Goal: Check status: Check status

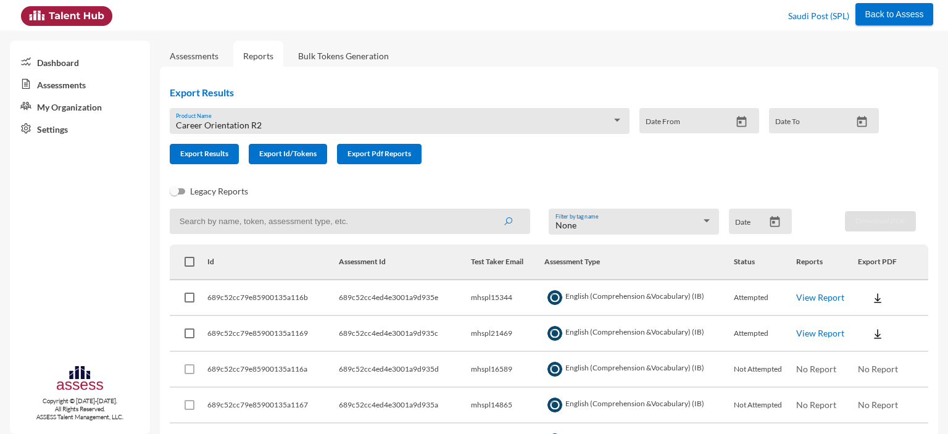
click at [276, 222] on input at bounding box center [350, 221] width 361 height 25
type input "splss1050446812"
click at [488, 210] on button "submit" at bounding box center [508, 221] width 40 height 22
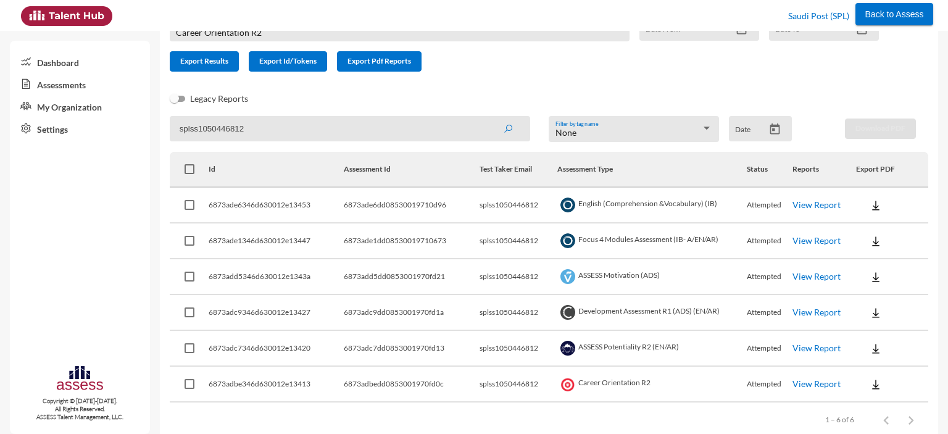
scroll to position [114, 0]
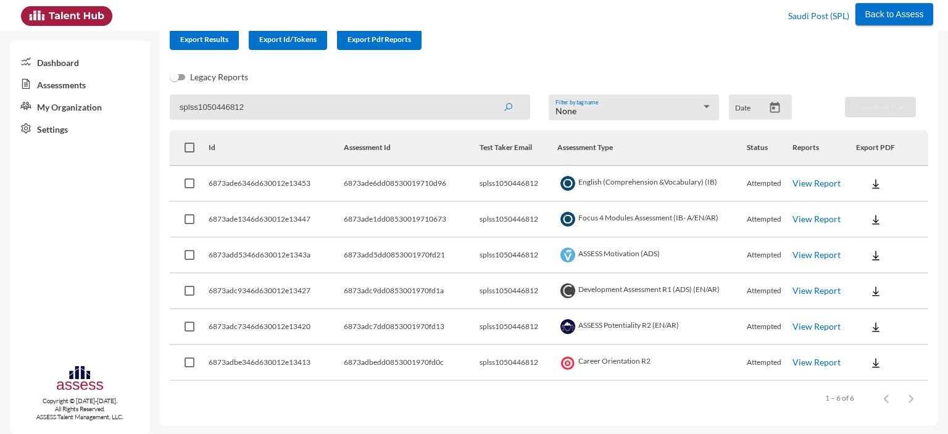
click at [805, 183] on link "View Report" at bounding box center [817, 183] width 48 height 10
click at [299, 108] on input "splss1050446812" at bounding box center [350, 106] width 361 height 25
click at [488, 96] on button "submit" at bounding box center [508, 107] width 40 height 22
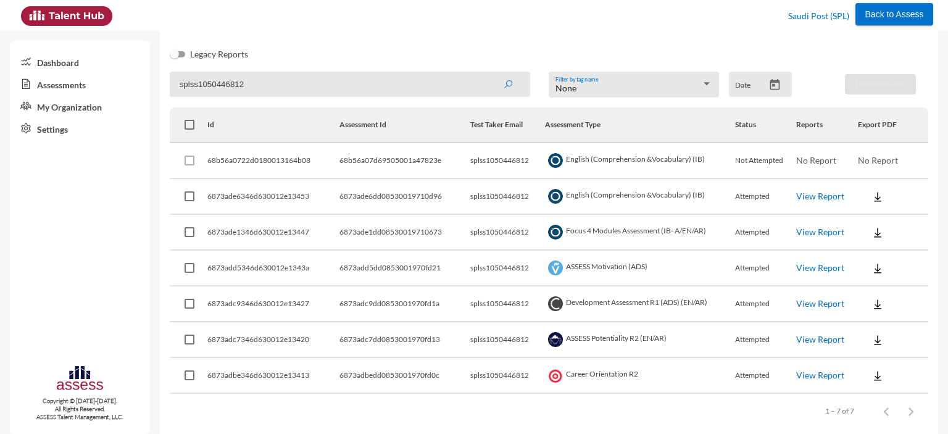
scroll to position [150, 0]
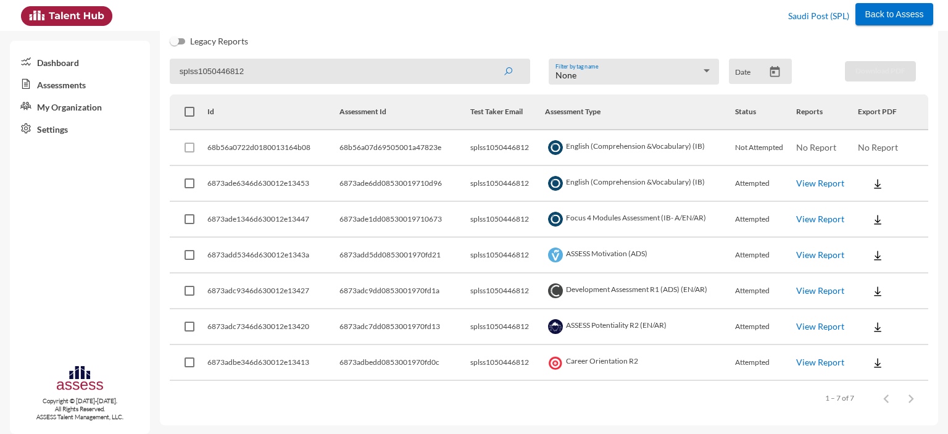
click at [488, 60] on button "submit" at bounding box center [508, 71] width 40 height 22
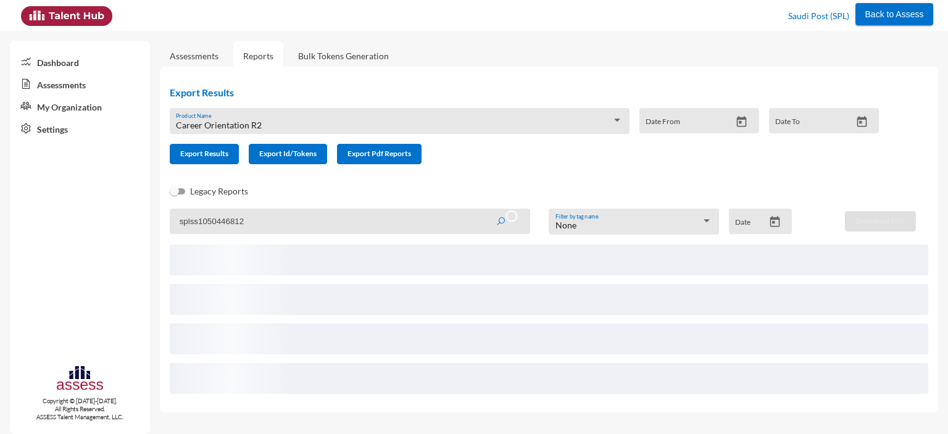
scroll to position [0, 0]
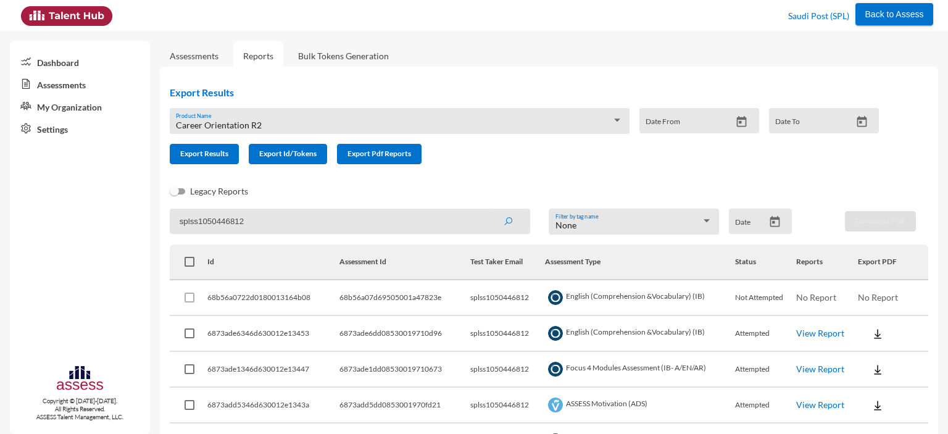
click at [488, 210] on button "submit" at bounding box center [508, 221] width 40 height 22
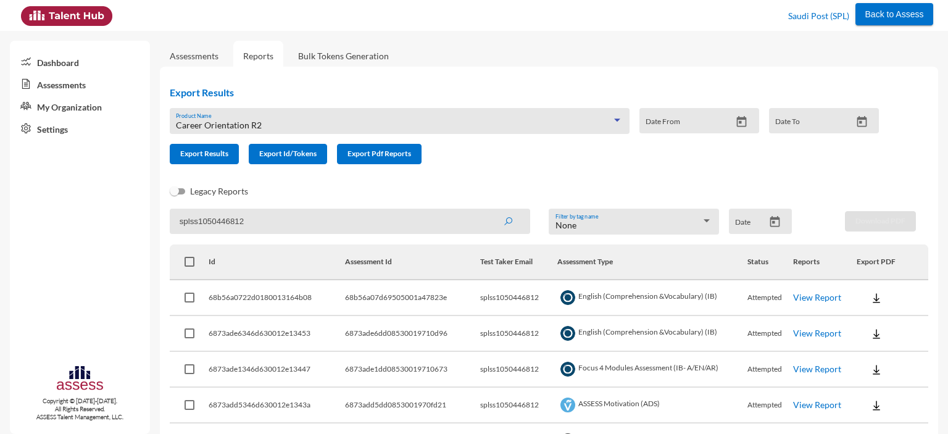
click at [274, 122] on div "Career Orientation R2" at bounding box center [394, 125] width 436 height 10
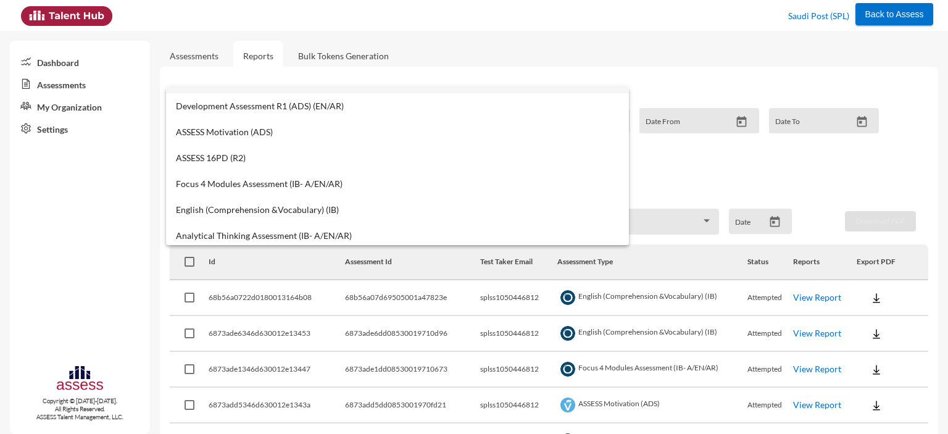
scroll to position [99, 0]
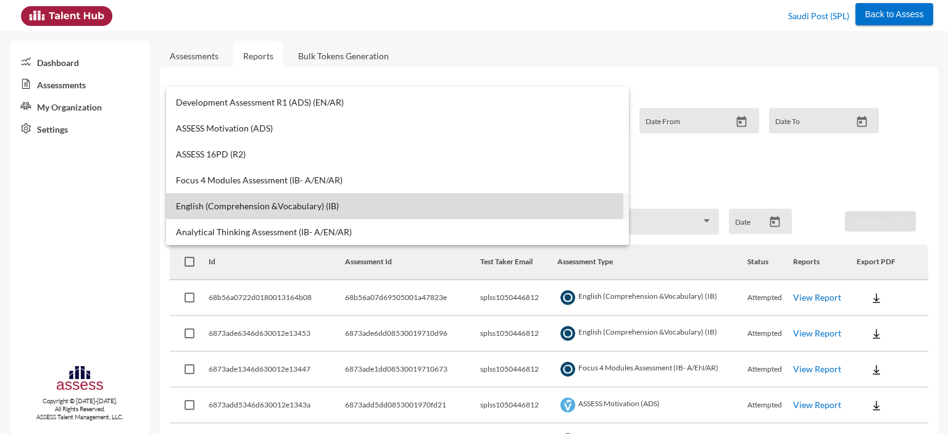
click at [251, 204] on span "English (Comprehension &Vocabulary) (IB)" at bounding box center [397, 206] width 443 height 10
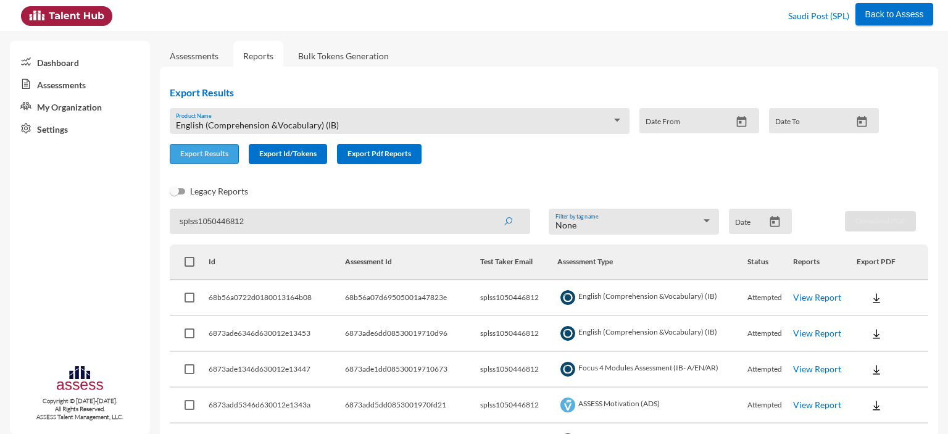
click at [207, 161] on button "Export Results" at bounding box center [204, 154] width 69 height 20
drag, startPoint x: 291, startPoint y: 220, endPoint x: 175, endPoint y: 227, distance: 116.3
click at [175, 227] on input "splss1050446812" at bounding box center [350, 221] width 361 height 25
paste input
click at [267, 125] on span "English (Comprehension &Vocabulary) (IB)" at bounding box center [257, 125] width 163 height 10
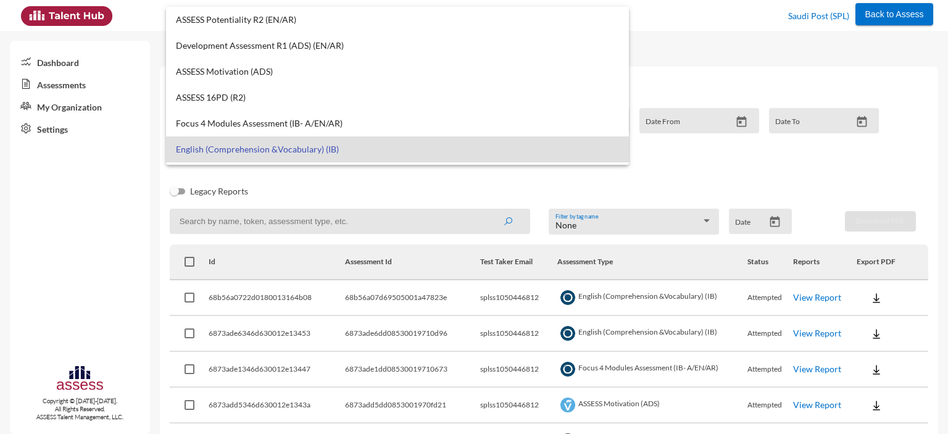
scroll to position [0, 0]
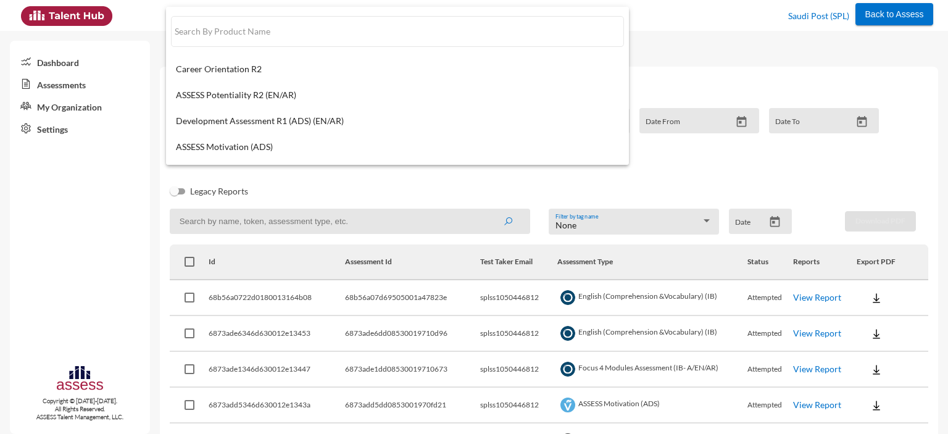
click at [243, 224] on div at bounding box center [474, 217] width 948 height 434
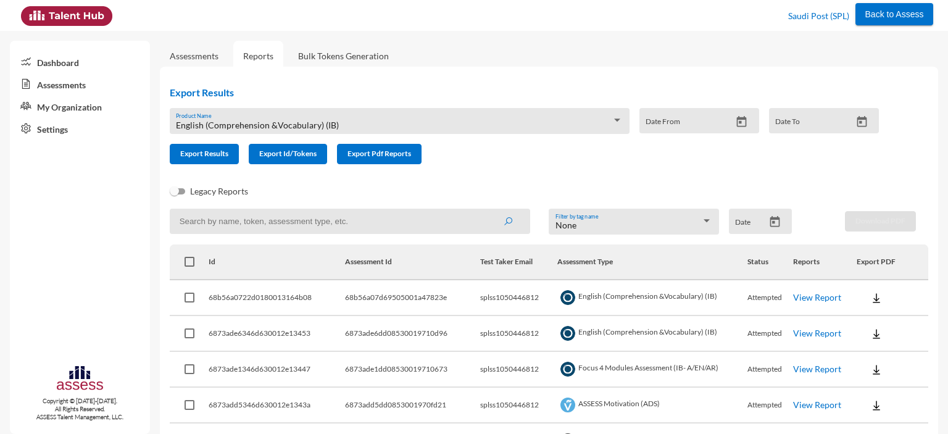
click at [250, 224] on input at bounding box center [350, 221] width 361 height 25
paste input "splss2519140517"
type input "splss2519140517"
click at [488, 210] on button "submit" at bounding box center [508, 221] width 40 height 22
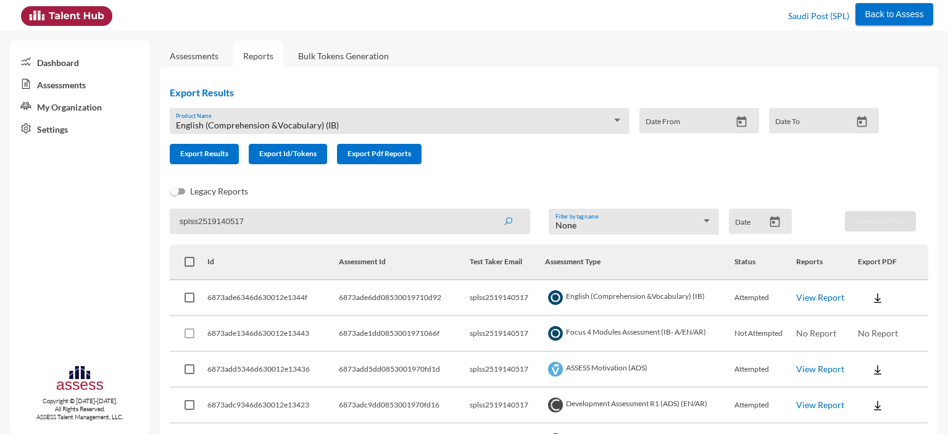
scroll to position [114, 0]
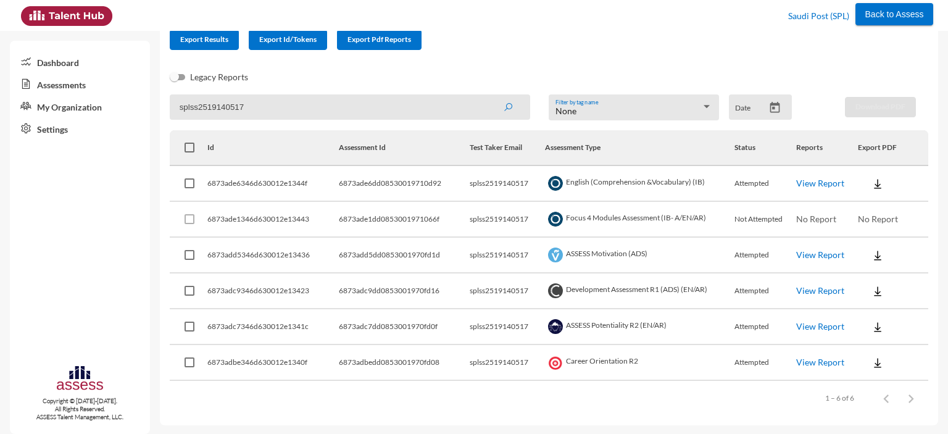
click at [488, 96] on button "submit" at bounding box center [508, 107] width 40 height 22
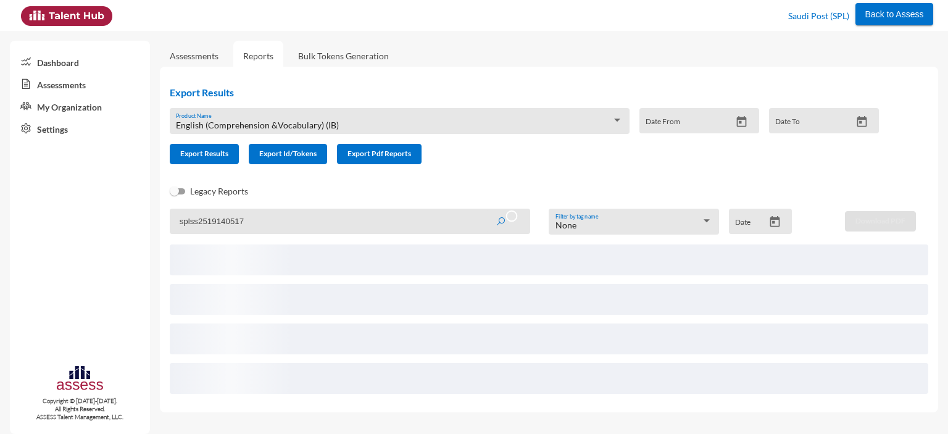
scroll to position [0, 0]
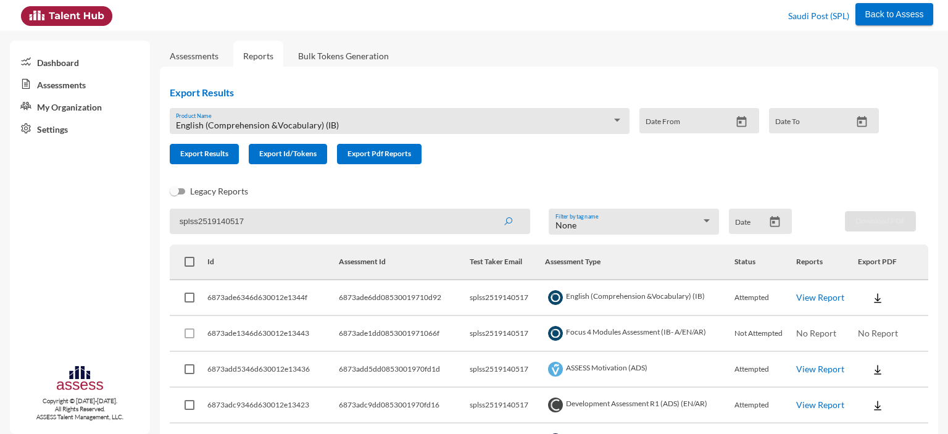
click at [328, 222] on input "splss2519140517" at bounding box center [350, 221] width 361 height 25
click at [488, 210] on button "submit" at bounding box center [508, 221] width 40 height 22
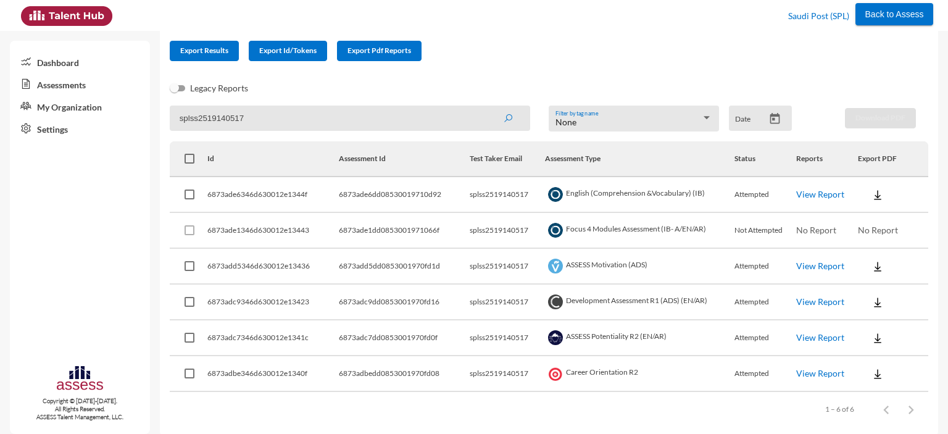
scroll to position [107, 0]
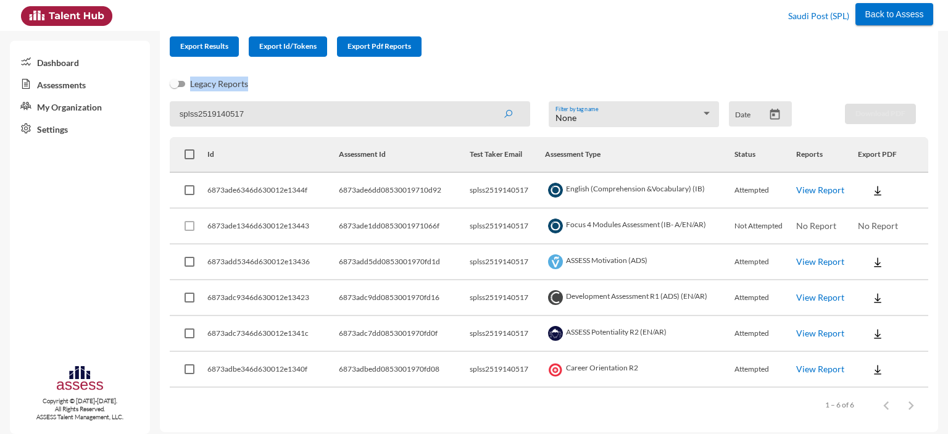
drag, startPoint x: 251, startPoint y: 90, endPoint x: 188, endPoint y: 91, distance: 63.6
click at [188, 91] on div "Legacy Reports" at bounding box center [539, 89] width 759 height 25
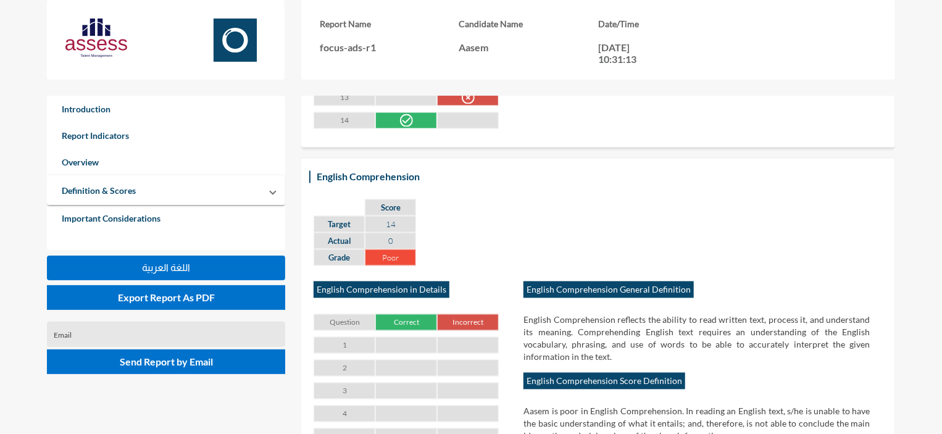
scroll to position [1102, 0]
